Goal: Task Accomplishment & Management: Use online tool/utility

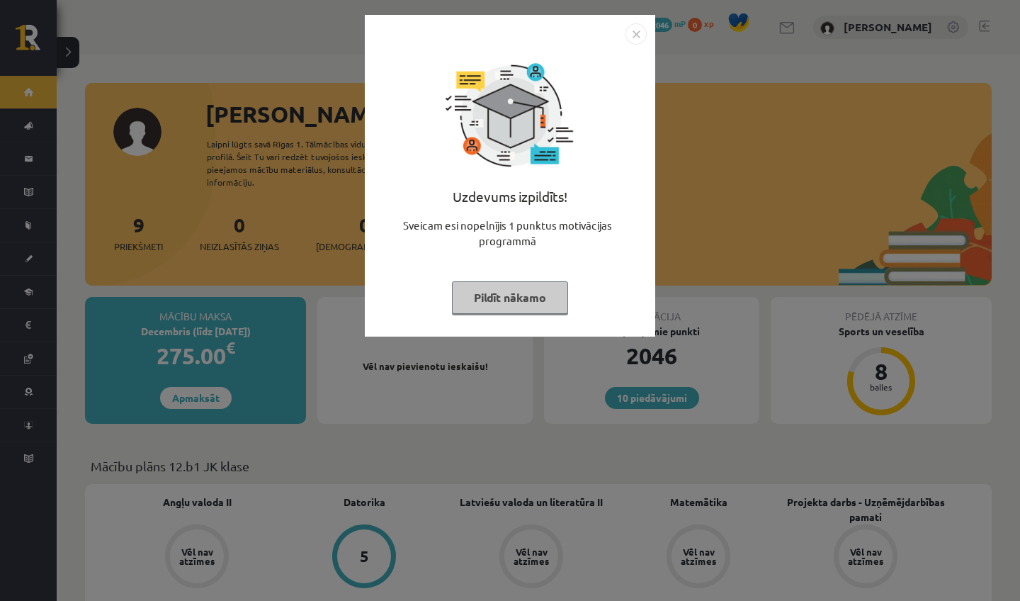
click at [537, 308] on button "Pildīt nākamo" at bounding box center [510, 297] width 116 height 33
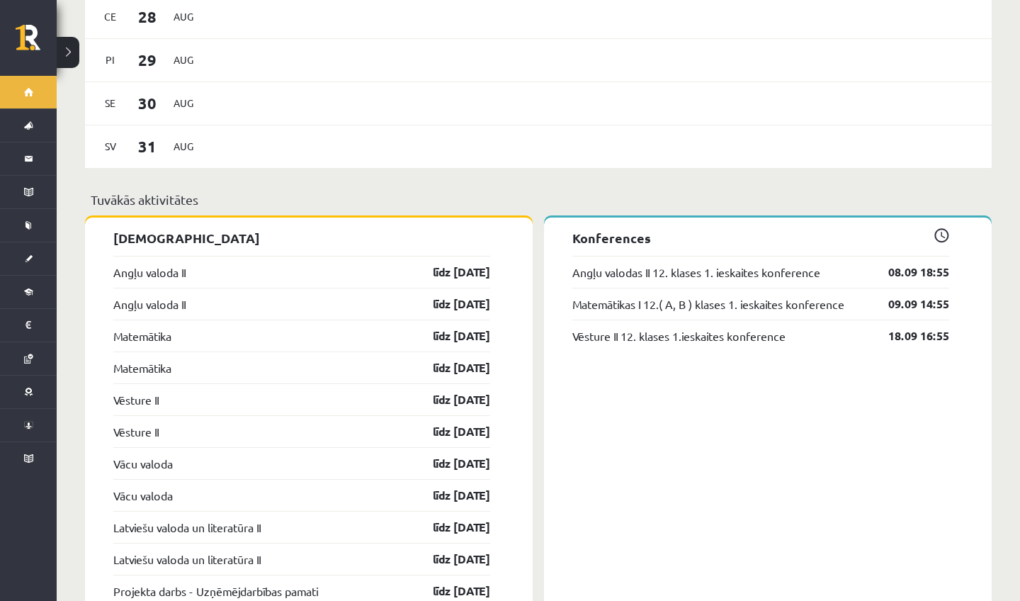
scroll to position [990, 0]
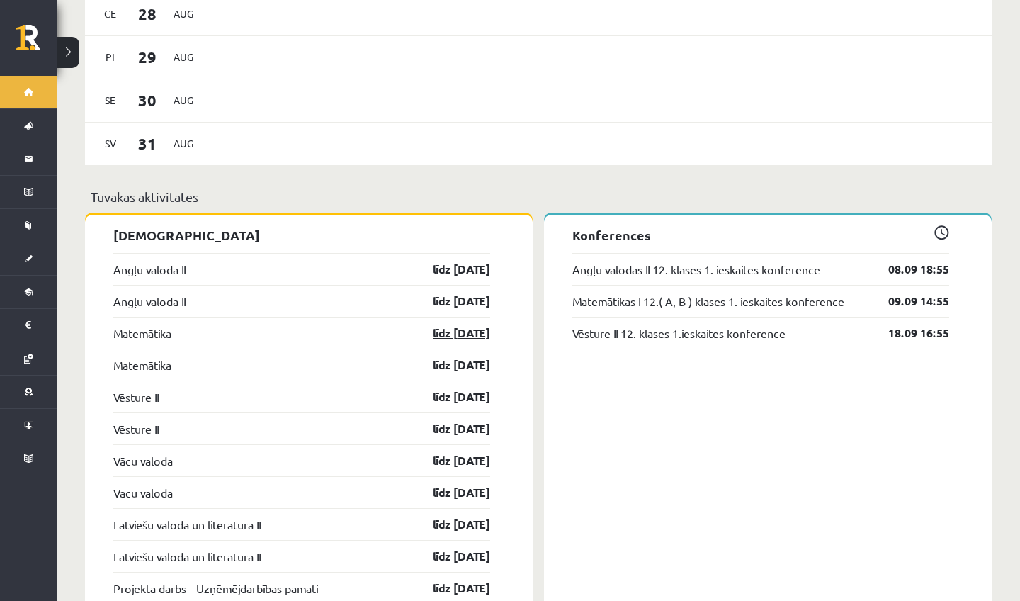
click at [433, 324] on link "līdz 15.09.25" at bounding box center [449, 332] width 82 height 17
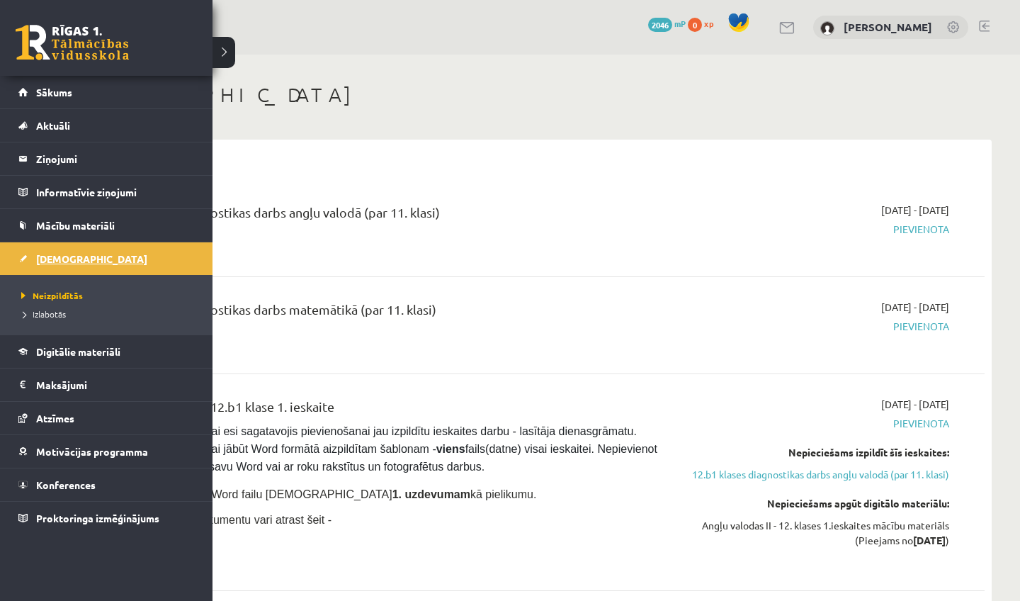
click at [32, 262] on link "[DEMOGRAPHIC_DATA]" at bounding box center [106, 258] width 176 height 33
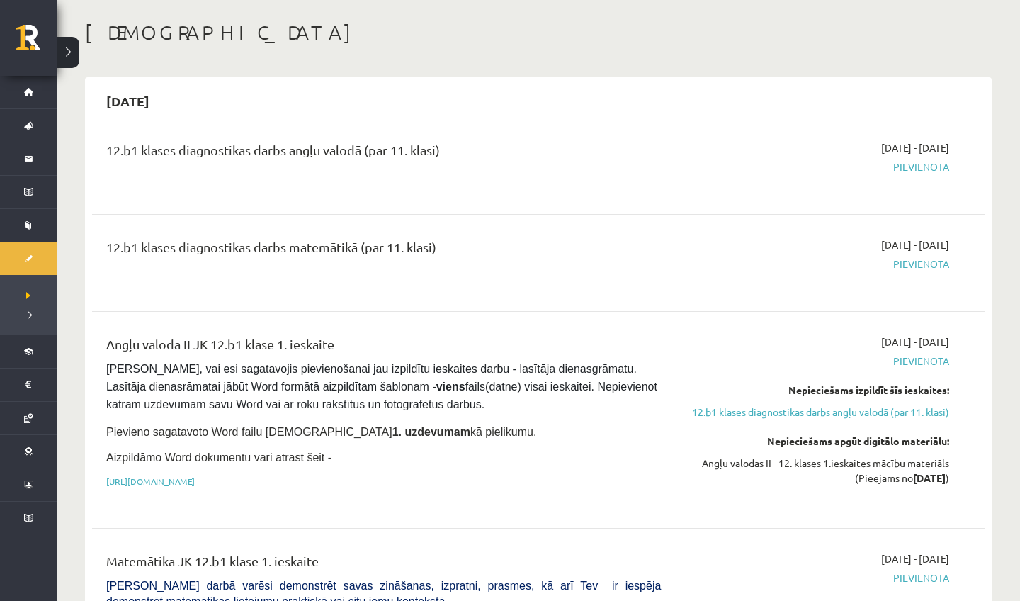
scroll to position [64, 0]
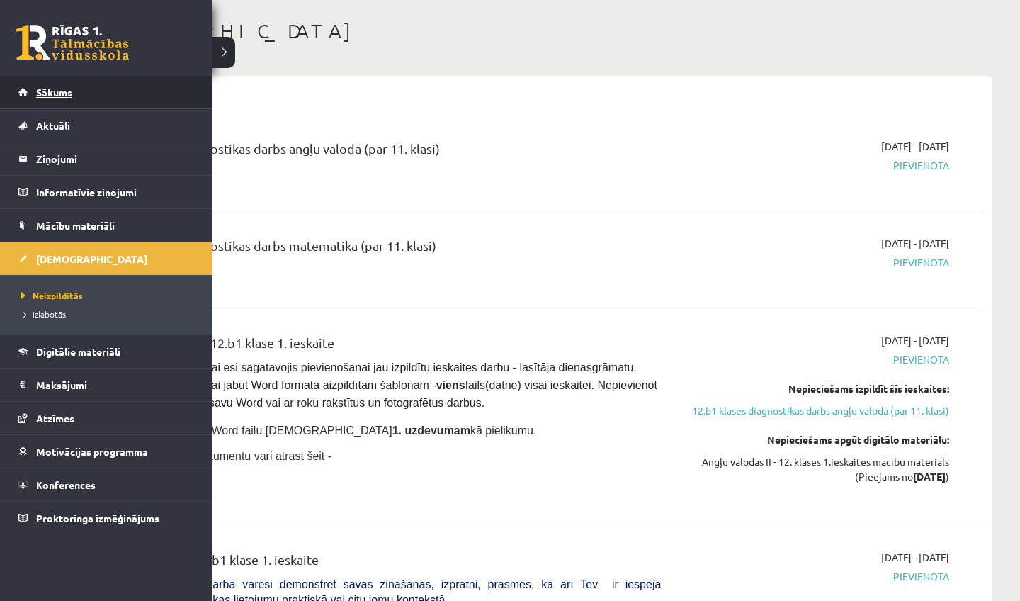
click at [40, 92] on span "Sākums" at bounding box center [54, 92] width 36 height 13
